Goal: Task Accomplishment & Management: Complete application form

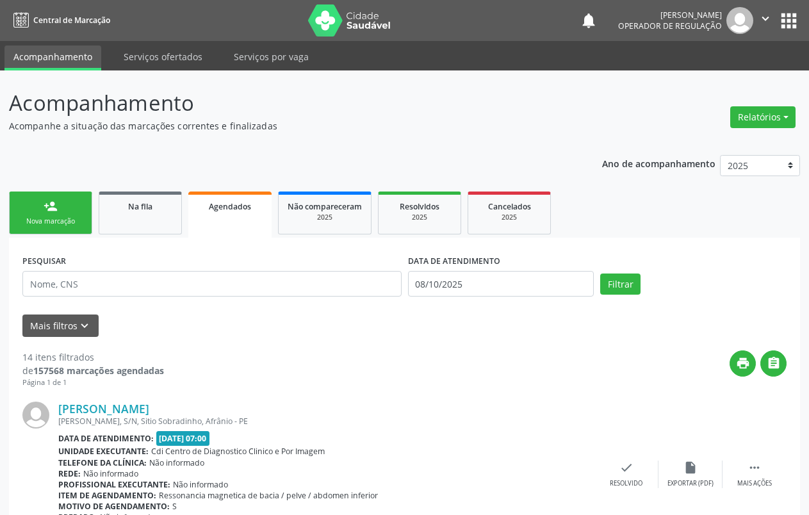
click at [59, 212] on link "person_add Nova marcação" at bounding box center [50, 212] width 83 height 43
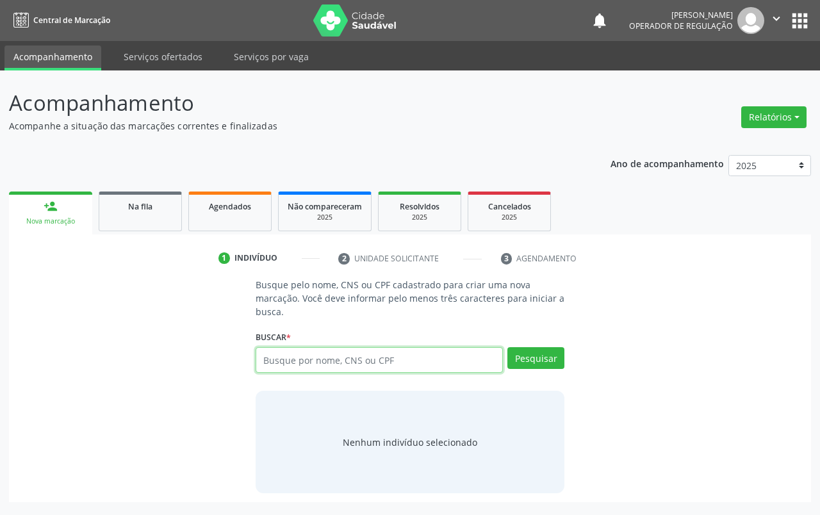
click at [365, 362] on input "text" at bounding box center [378, 360] width 247 height 26
type input "t"
type input "[PERSON_NAME]"
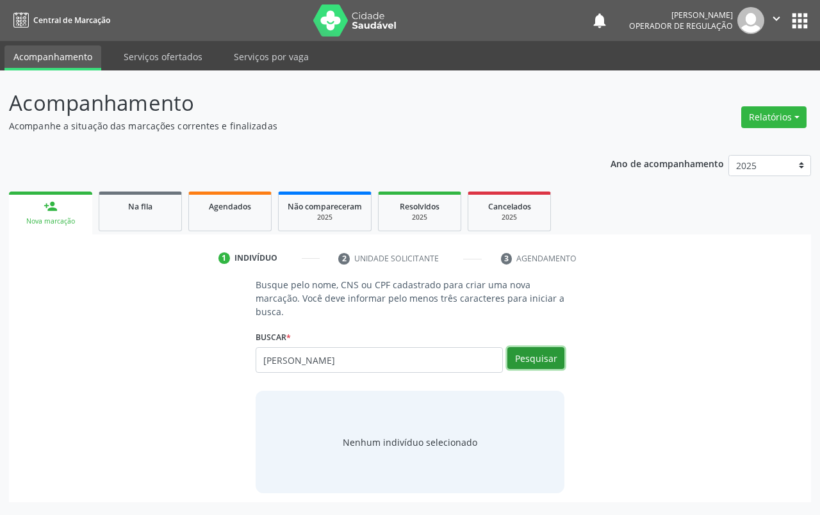
click at [524, 362] on button "Pesquisar" at bounding box center [535, 358] width 57 height 22
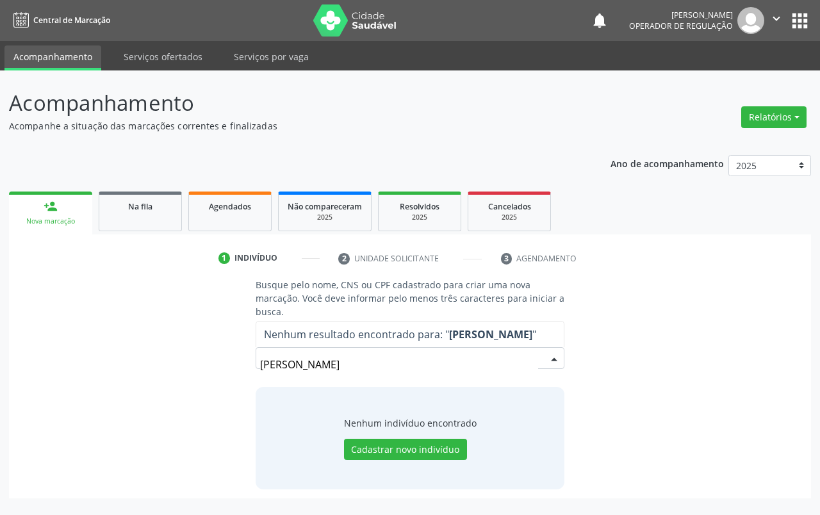
drag, startPoint x: 400, startPoint y: 362, endPoint x: 262, endPoint y: 362, distance: 138.3
click at [256, 362] on div "[PERSON_NAME]" at bounding box center [409, 358] width 309 height 22
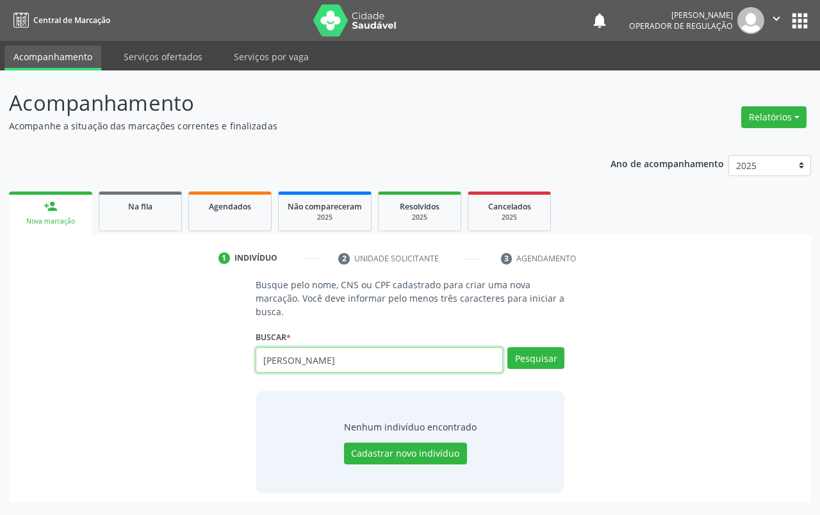
drag, startPoint x: 405, startPoint y: 364, endPoint x: 273, endPoint y: 337, distance: 134.6
click at [255, 357] on input "[PERSON_NAME]" at bounding box center [378, 360] width 247 height 26
paste input "Paciente [PERSON_NAME]"
drag, startPoint x: 300, startPoint y: 359, endPoint x: 186, endPoint y: 360, distance: 114.6
click at [186, 360] on div "Busque pelo nome, CNS ou CPF cadastrado para criar uma nova marcação. Você deve…" at bounding box center [410, 385] width 784 height 215
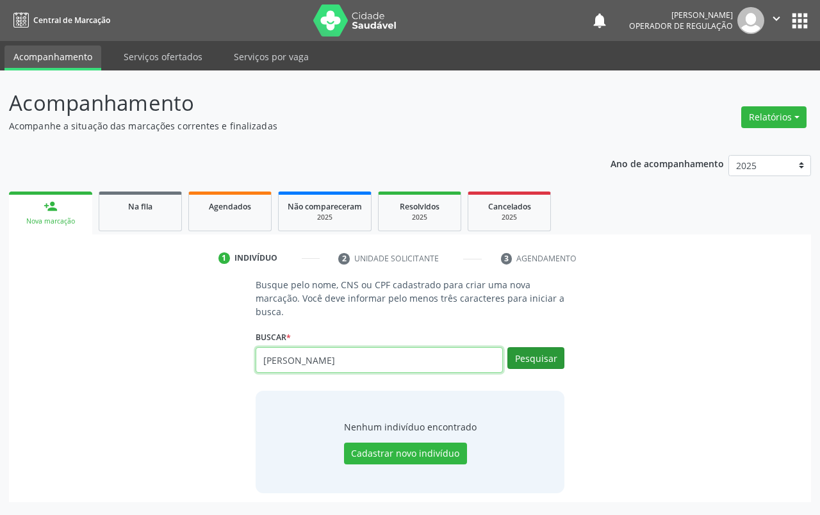
type input "[PERSON_NAME]"
click at [530, 358] on button "Pesquisar" at bounding box center [535, 358] width 57 height 22
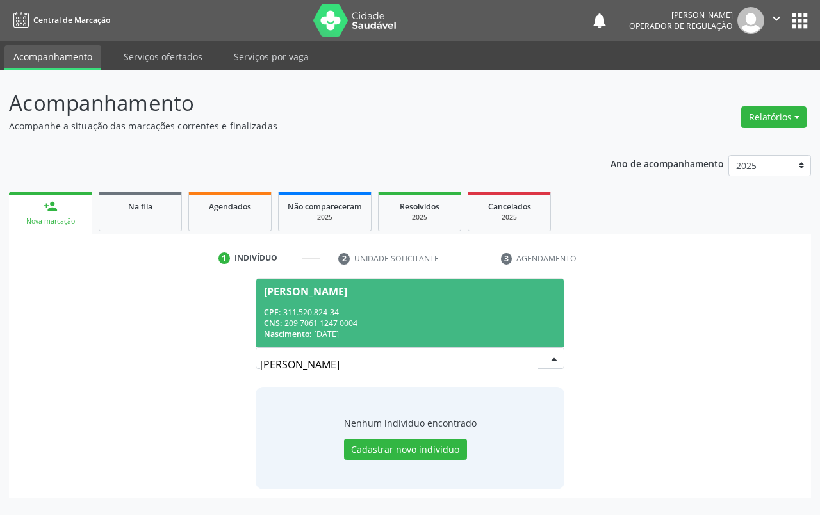
click at [328, 311] on div "CPF: 311.520.824-34" at bounding box center [410, 312] width 292 height 11
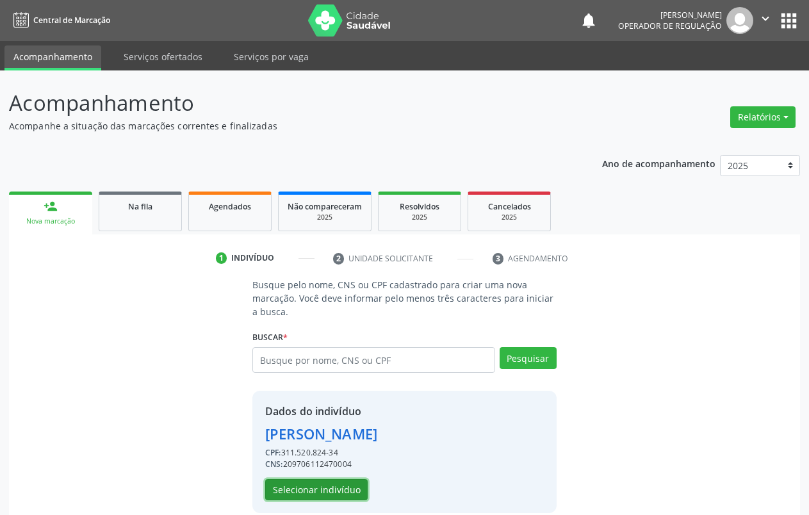
click at [328, 492] on button "Selecionar indivíduo" at bounding box center [316, 490] width 102 height 22
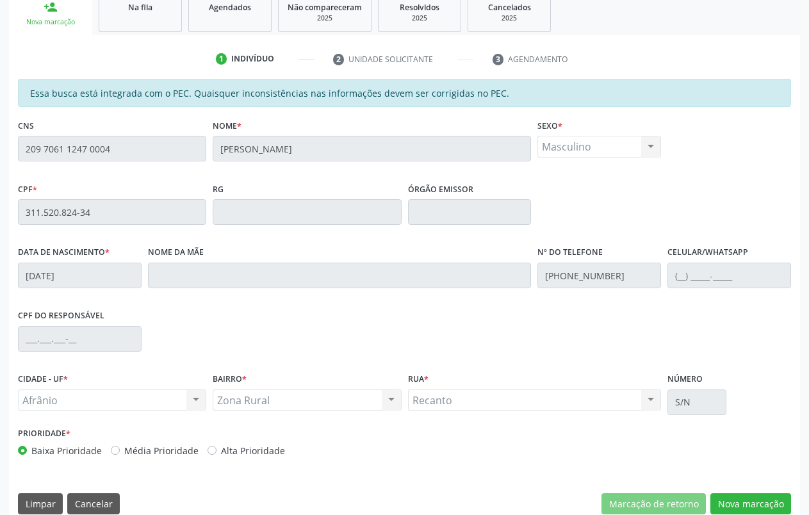
scroll to position [216, 0]
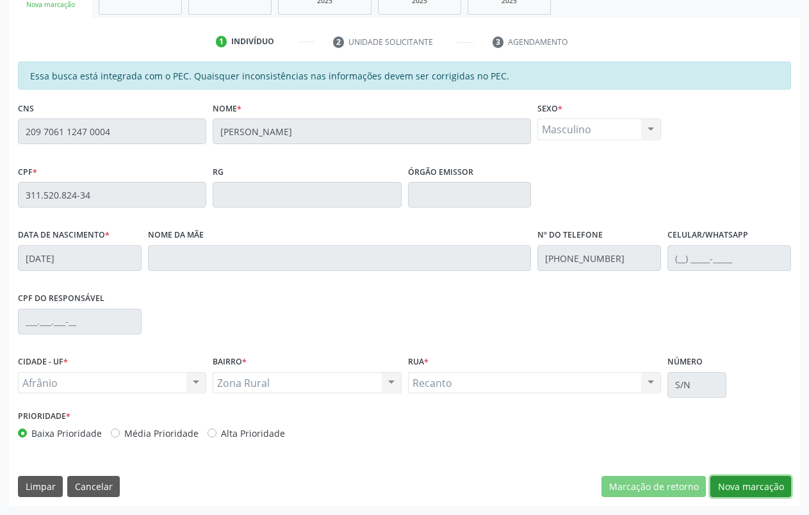
click at [738, 489] on button "Nova marcação" at bounding box center [750, 487] width 81 height 22
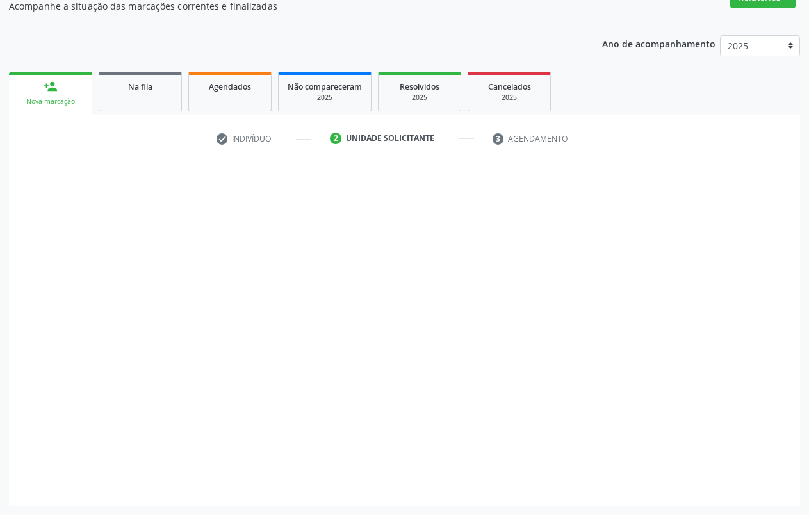
scroll to position [120, 0]
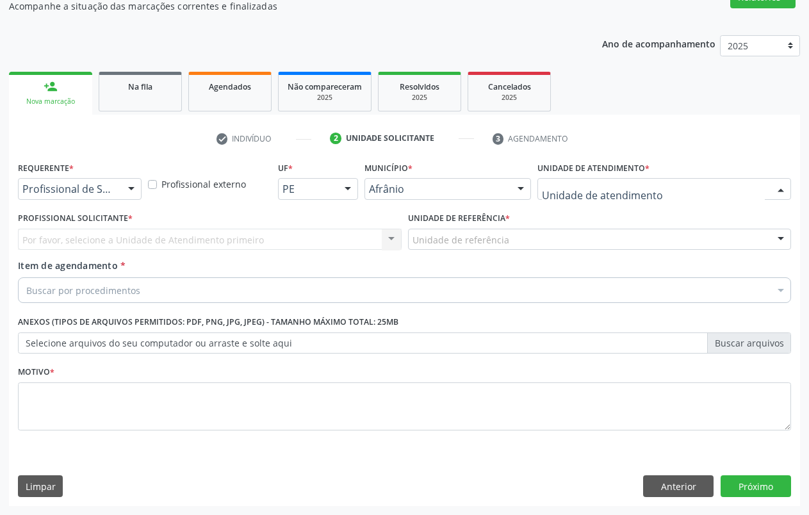
click at [754, 197] on div at bounding box center [664, 189] width 254 height 22
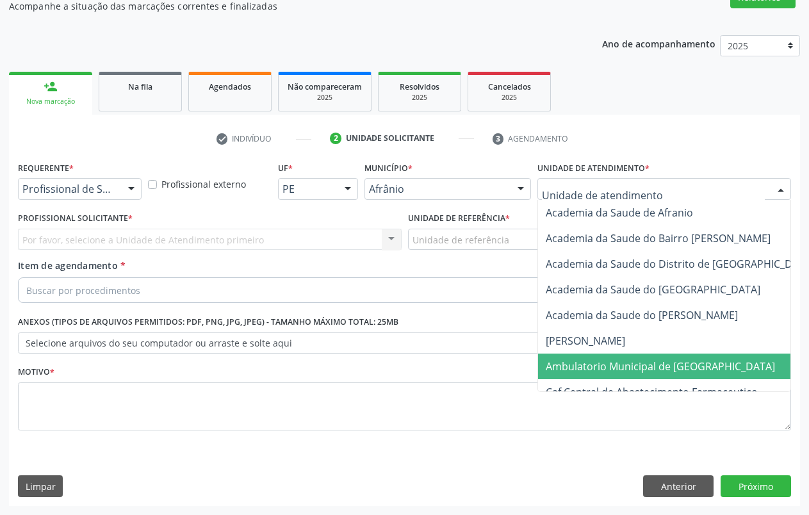
click at [663, 360] on span "Ambulatorio Municipal de [GEOGRAPHIC_DATA]" at bounding box center [660, 366] width 229 height 14
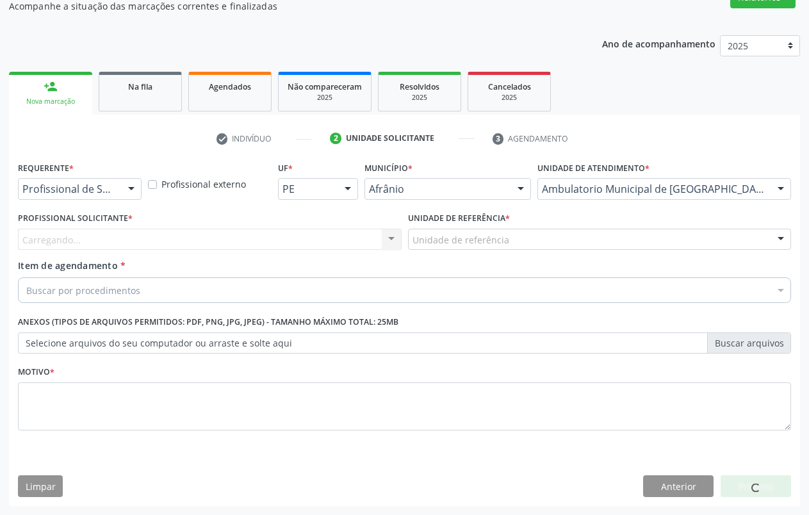
click at [505, 239] on div "Unidade de referência" at bounding box center [600, 240] width 384 height 22
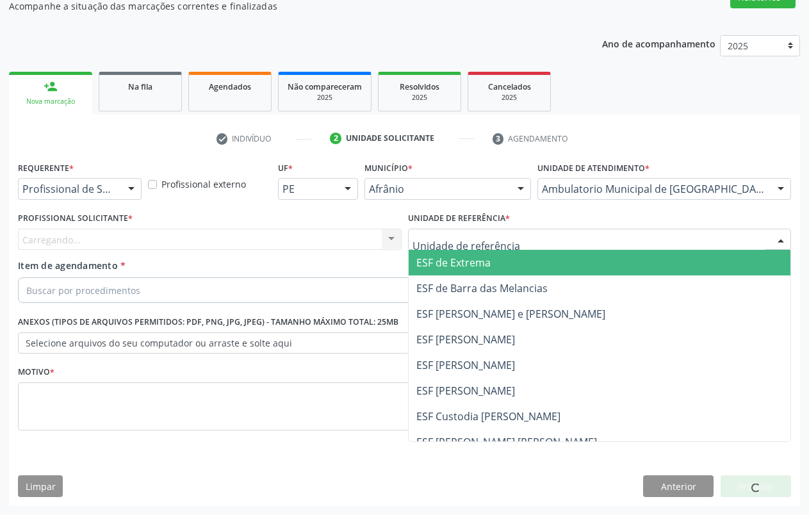
click at [505, 266] on span "ESF de Extrema" at bounding box center [600, 263] width 382 height 26
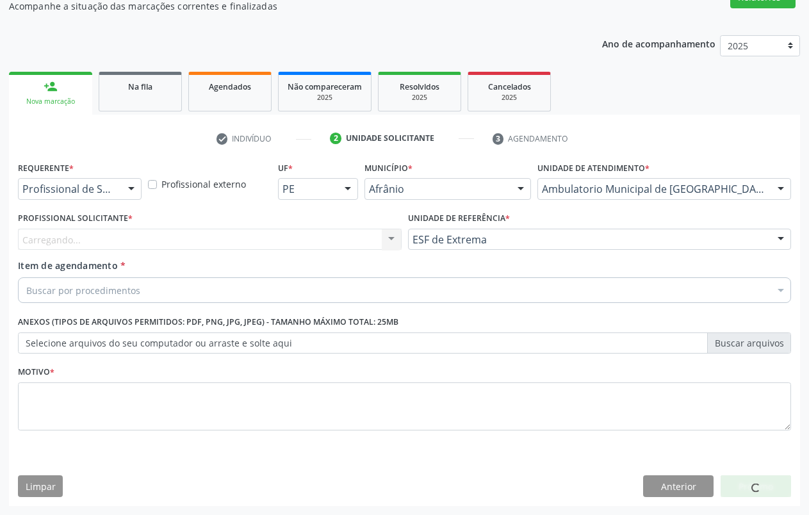
click at [386, 237] on div "Carregando... Nenhum resultado encontrado para: " " Não há nenhuma opção para s…" at bounding box center [210, 240] width 384 height 22
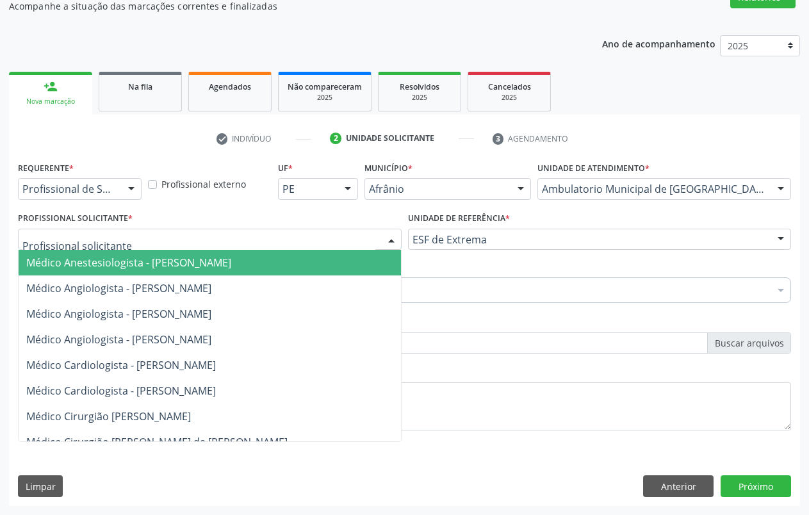
click at [125, 247] on div at bounding box center [210, 240] width 384 height 22
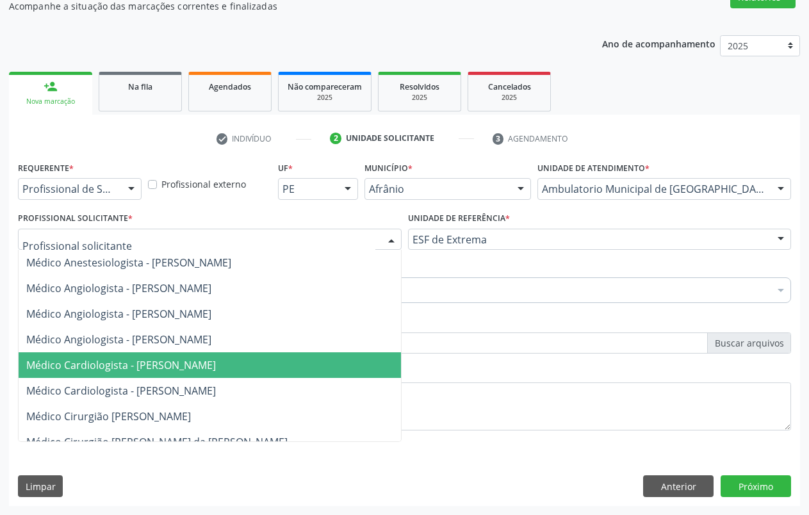
click at [158, 360] on span "Médico Cardiologista - [PERSON_NAME]" at bounding box center [121, 365] width 190 height 14
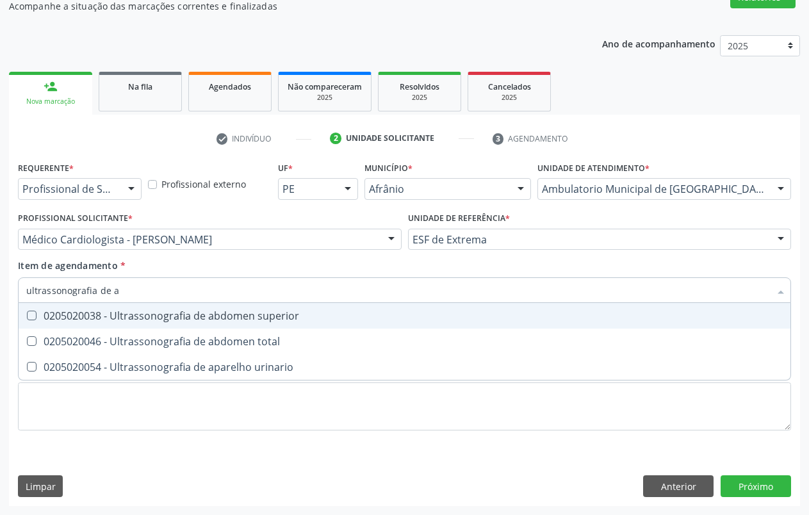
type input "ultrassonografia de ab"
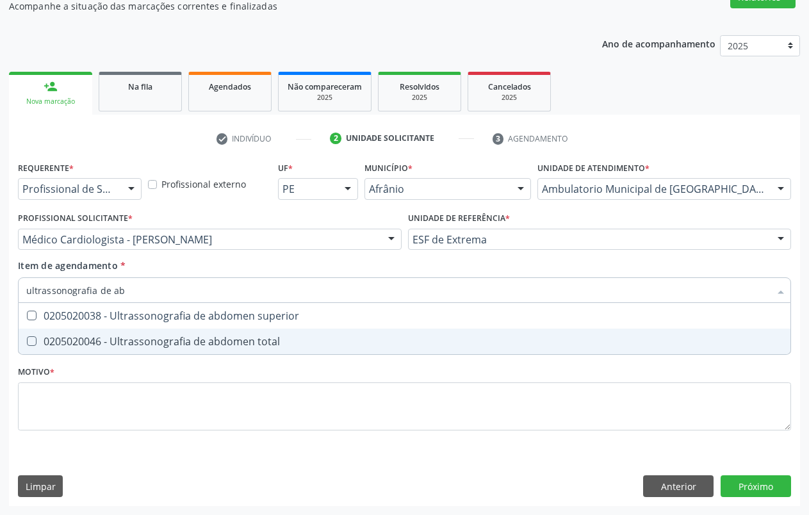
click at [28, 346] on div at bounding box center [24, 341] width 10 height 10
checkbox total "true"
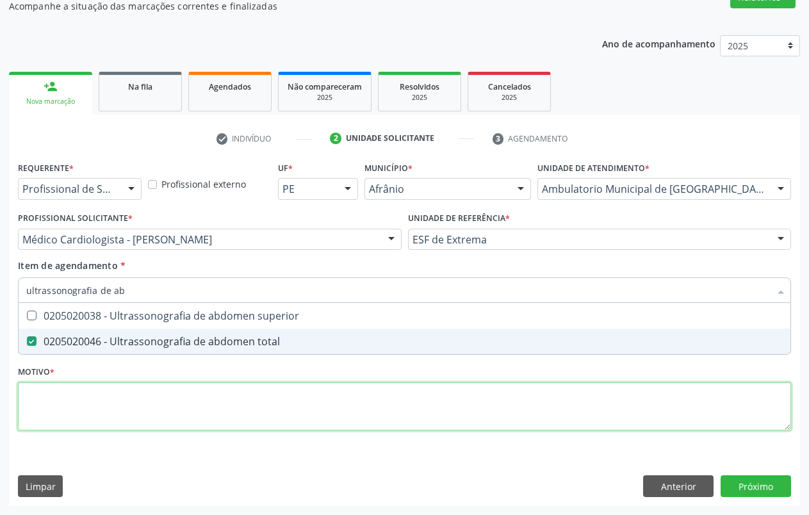
click at [74, 400] on div "Requerente * Profissional de Saúde Profissional de Saúde Paciente Nenhum result…" at bounding box center [404, 303] width 773 height 290
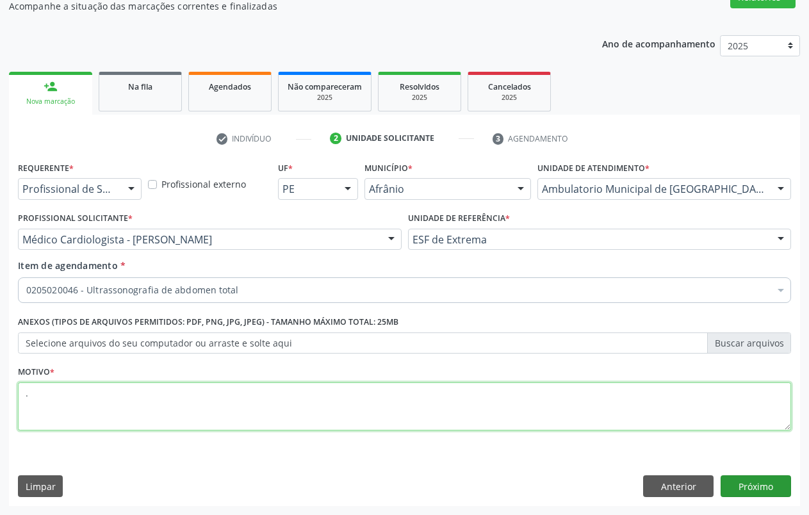
type textarea "."
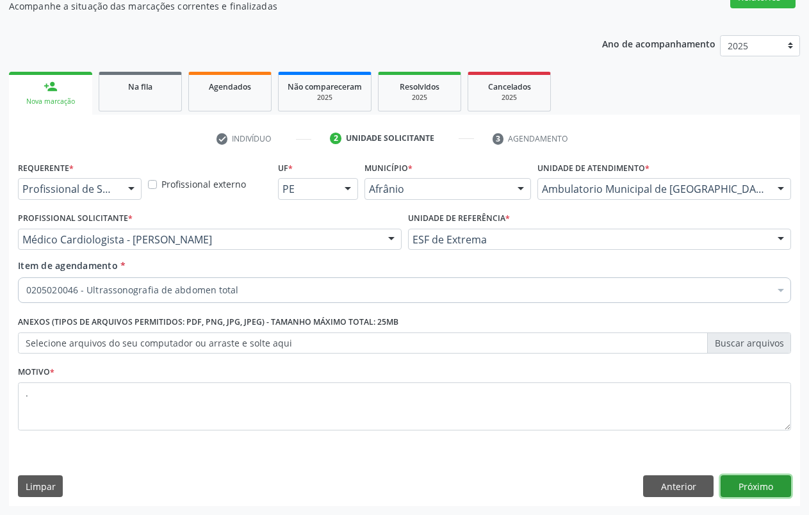
click at [773, 484] on button "Próximo" at bounding box center [755, 486] width 70 height 22
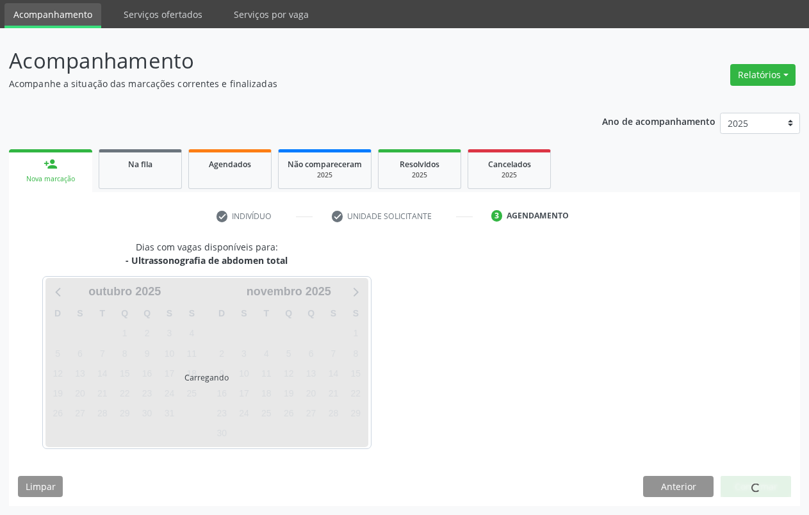
scroll to position [42, 0]
